Goal: Find specific page/section: Find specific page/section

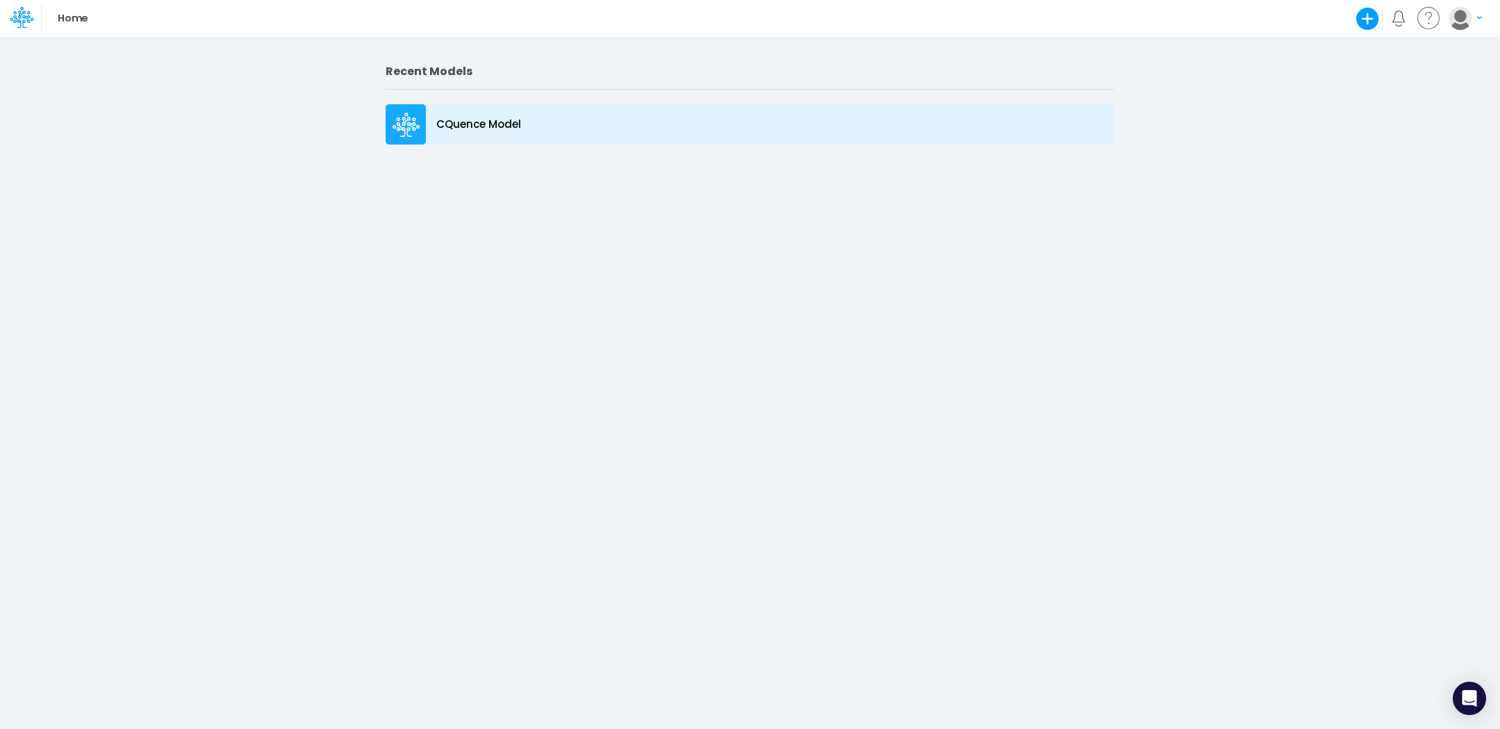
click at [406, 117] on icon at bounding box center [407, 125] width 28 height 25
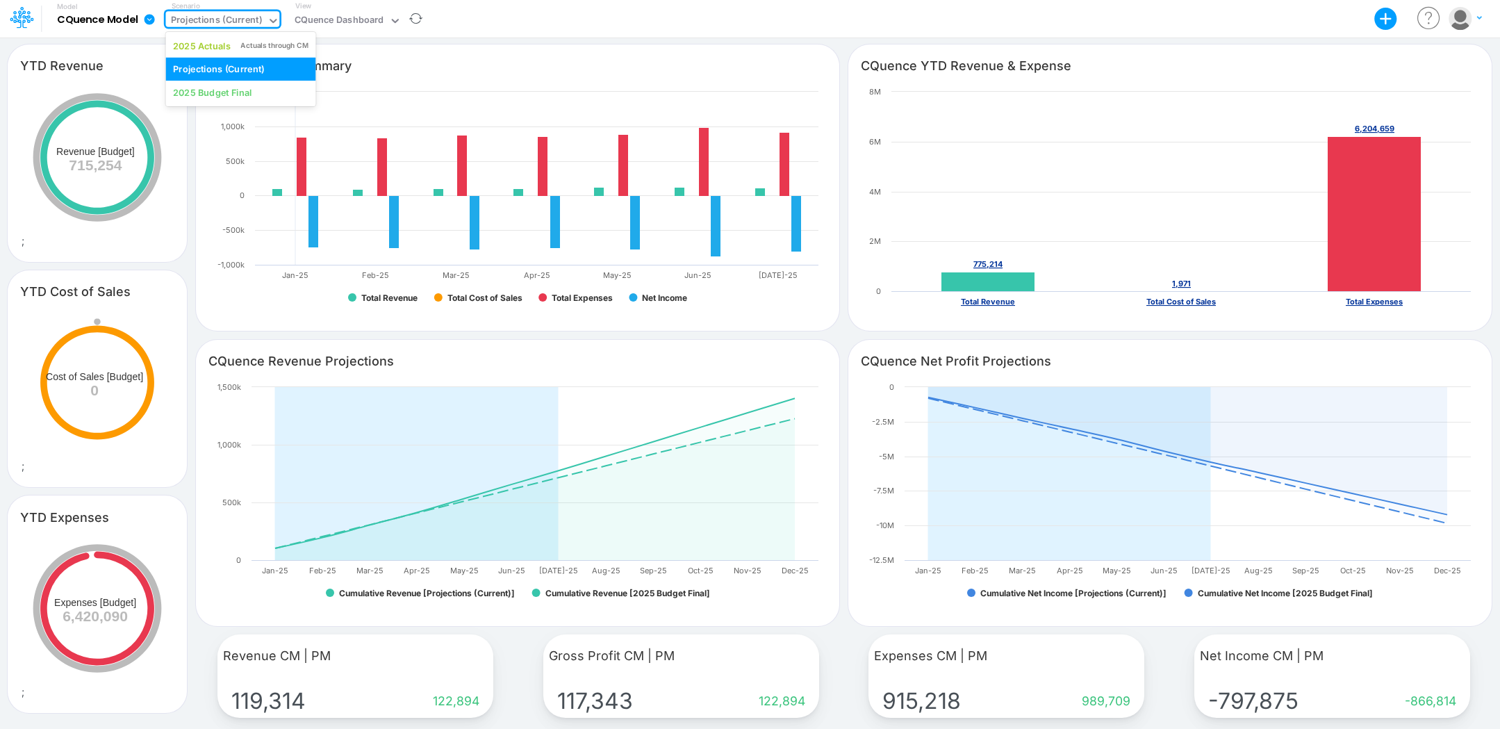
click at [229, 23] on div "Projections (Current)" at bounding box center [216, 21] width 91 height 16
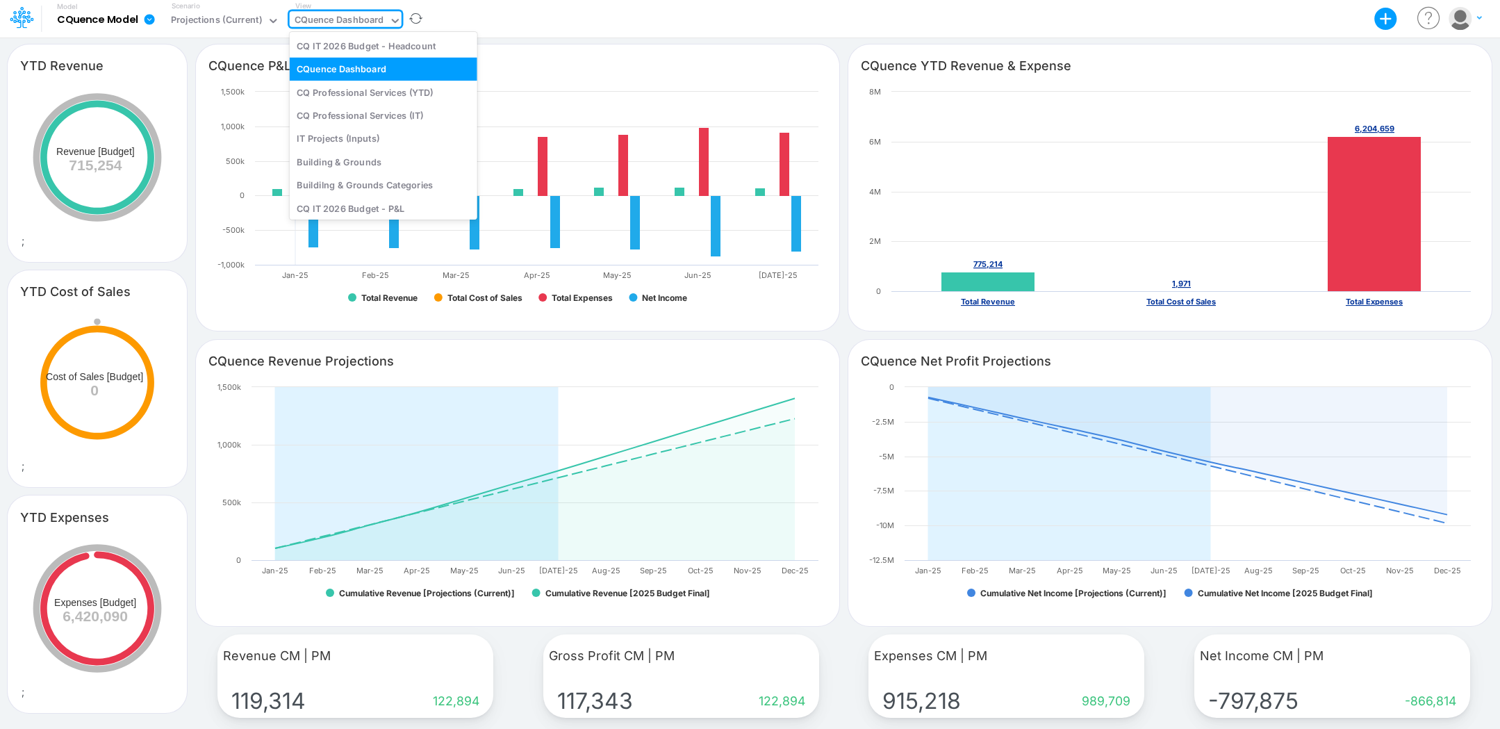
click at [343, 17] on div "CQuence Dashboard" at bounding box center [340, 21] width 90 height 16
click at [350, 136] on div "IT Projects (Inputs)" at bounding box center [384, 138] width 188 height 23
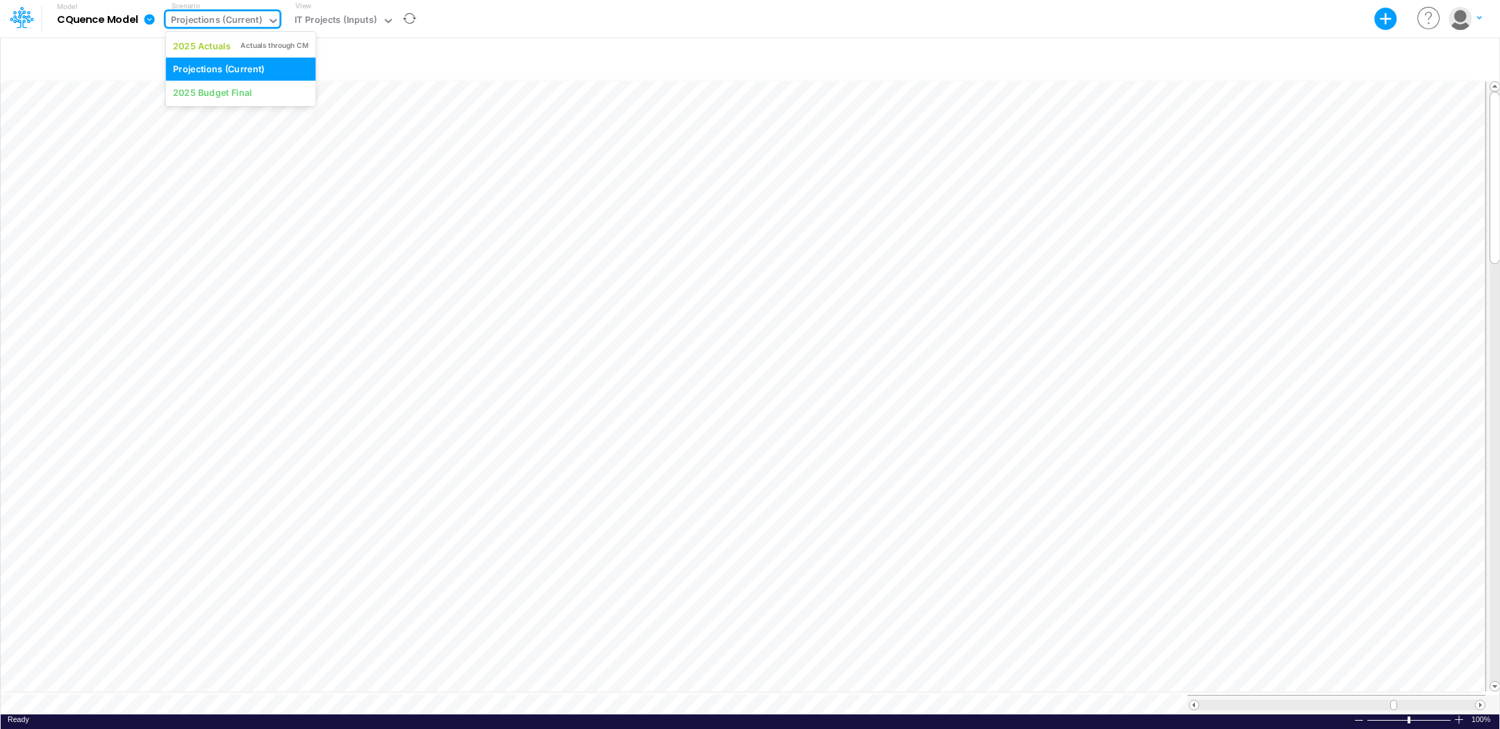
click at [228, 21] on div "Projections (Current)" at bounding box center [216, 21] width 91 height 16
click at [243, 69] on div "Projections (Current)" at bounding box center [218, 69] width 91 height 13
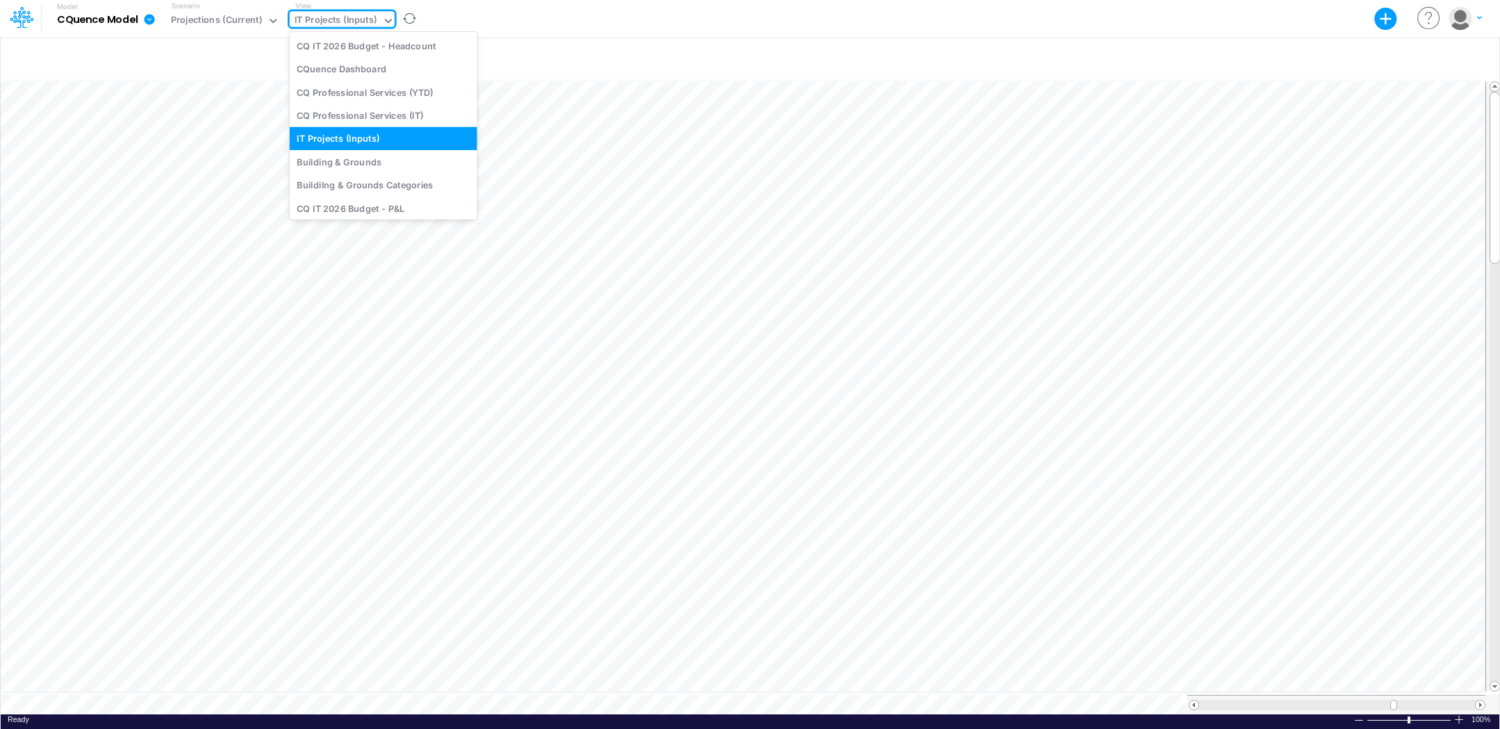
click at [331, 17] on div "IT Projects (Inputs)" at bounding box center [336, 21] width 83 height 16
click at [563, 19] on div "Model CQuence Model Export Excel Scenario Projections (Current) View option IT …" at bounding box center [750, 19] width 1350 height 38
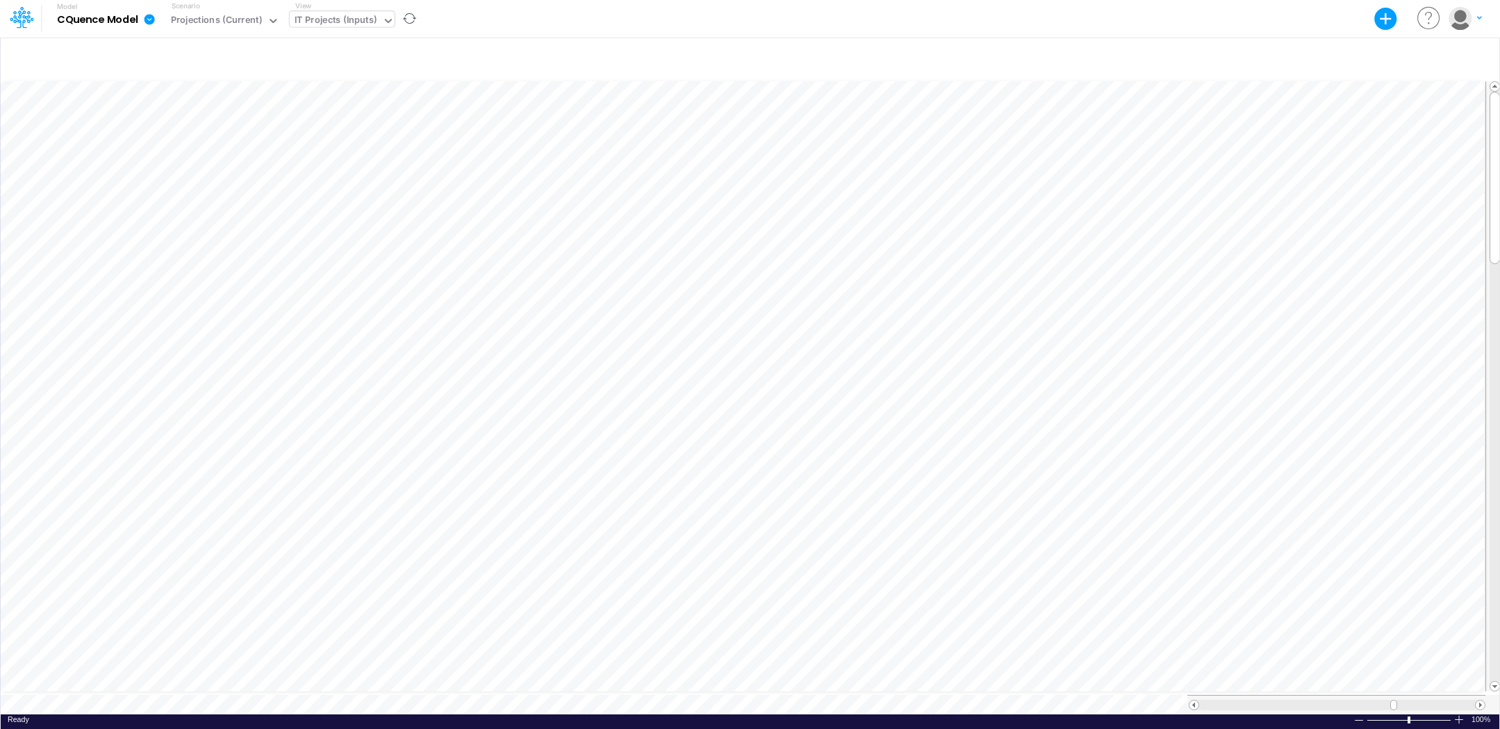
click at [341, 19] on div "IT Projects (Inputs)" at bounding box center [336, 21] width 83 height 16
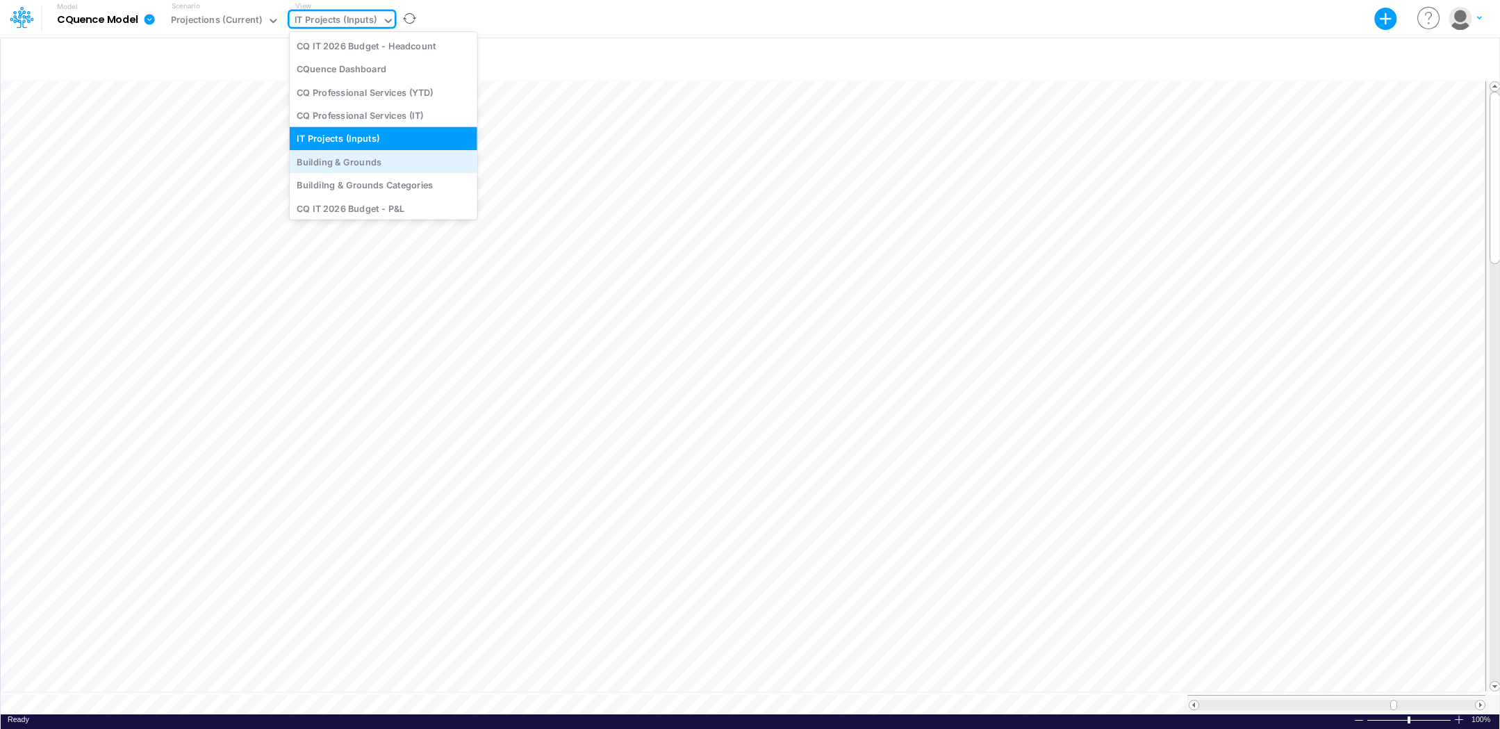
click at [349, 163] on div "Building & Grounds" at bounding box center [384, 161] width 188 height 23
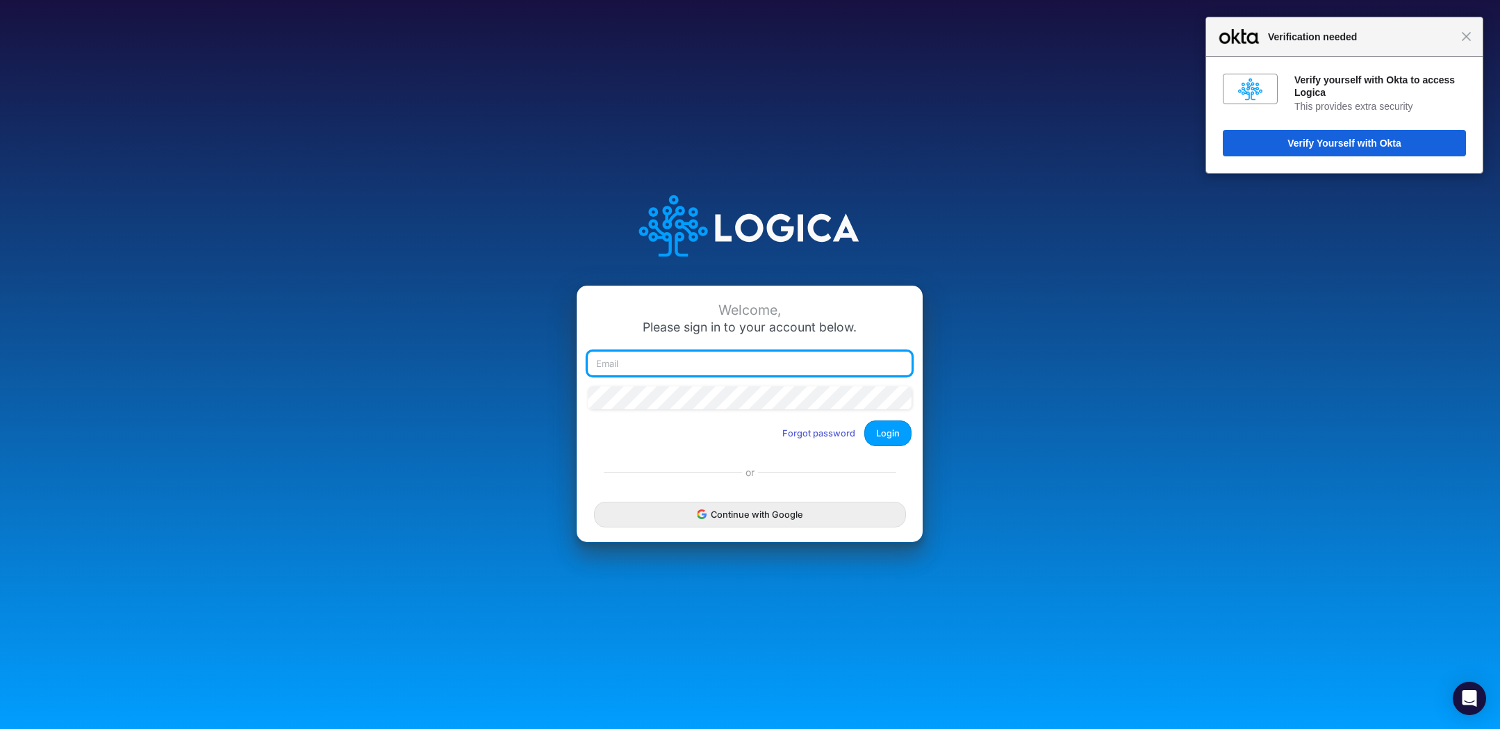
type input "[EMAIL_ADDRESS][DOMAIN_NAME]"
click at [1173, 696] on div "Welcome, Please sign in to your account below. [EMAIL_ADDRESS][DOMAIN_NAME] For…" at bounding box center [750, 364] width 1500 height 729
click at [349, 227] on div "Welcome, Please sign in to your account below. [EMAIL_ADDRESS][DOMAIN_NAME] For…" at bounding box center [750, 365] width 1000 height 396
